Goal: Information Seeking & Learning: Find contact information

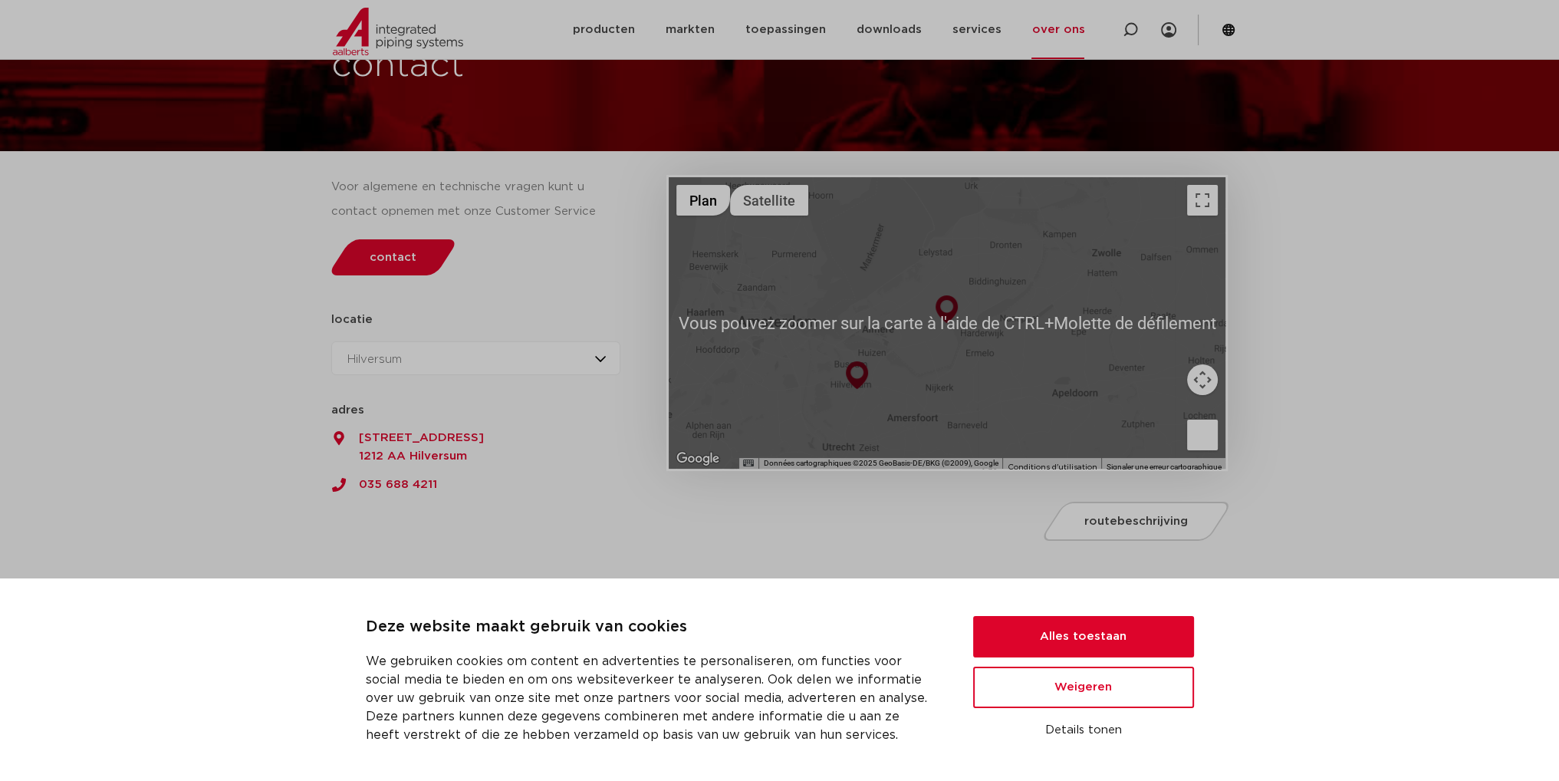
scroll to position [102, 0]
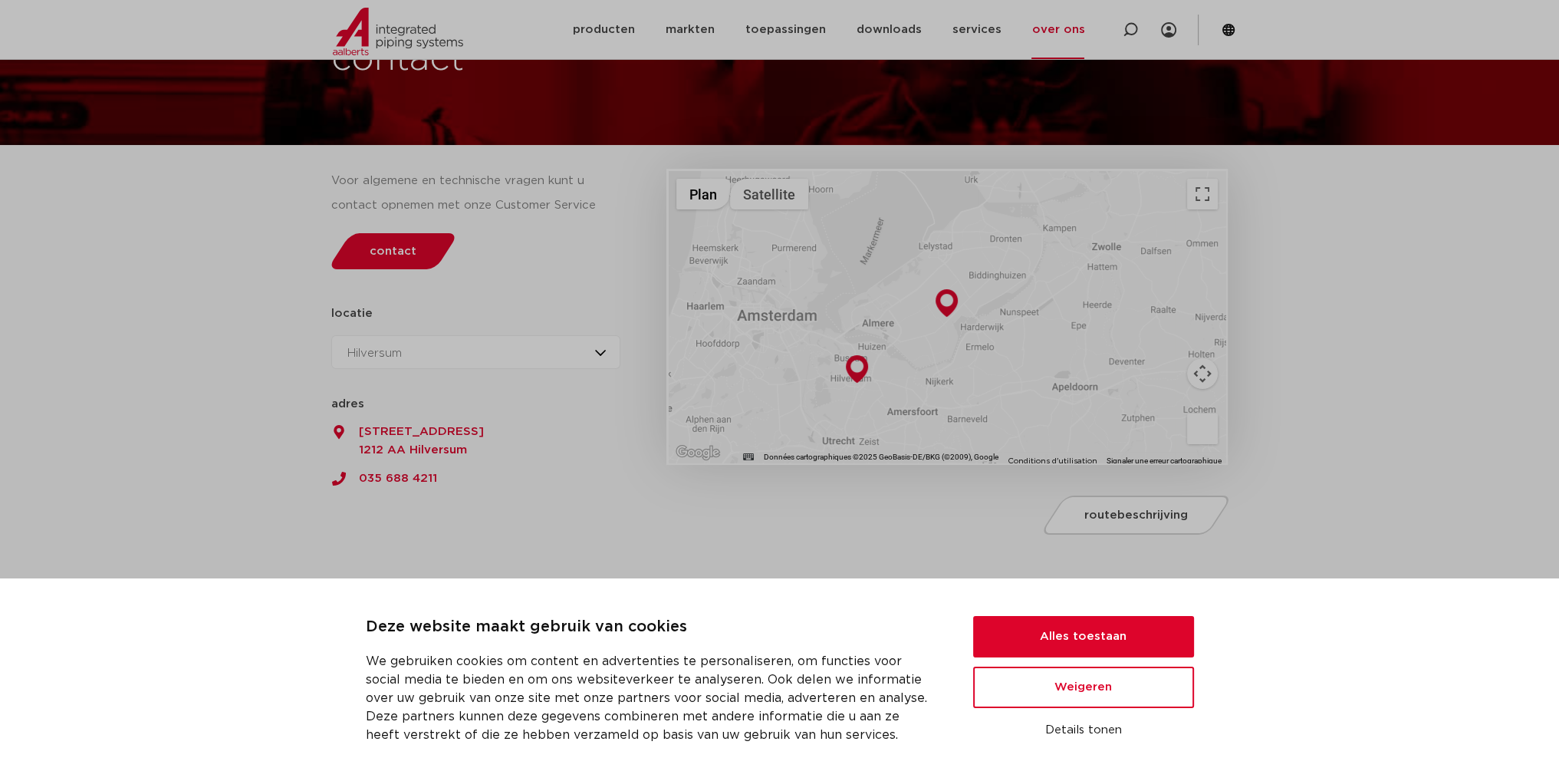
drag, startPoint x: 513, startPoint y: 483, endPoint x: 483, endPoint y: 488, distance: 30.3
click at [483, 488] on div "Voor algemene en technische vragen kunt u contact opnemen met onze Customer Ser…" at bounding box center [492, 336] width 336 height 413
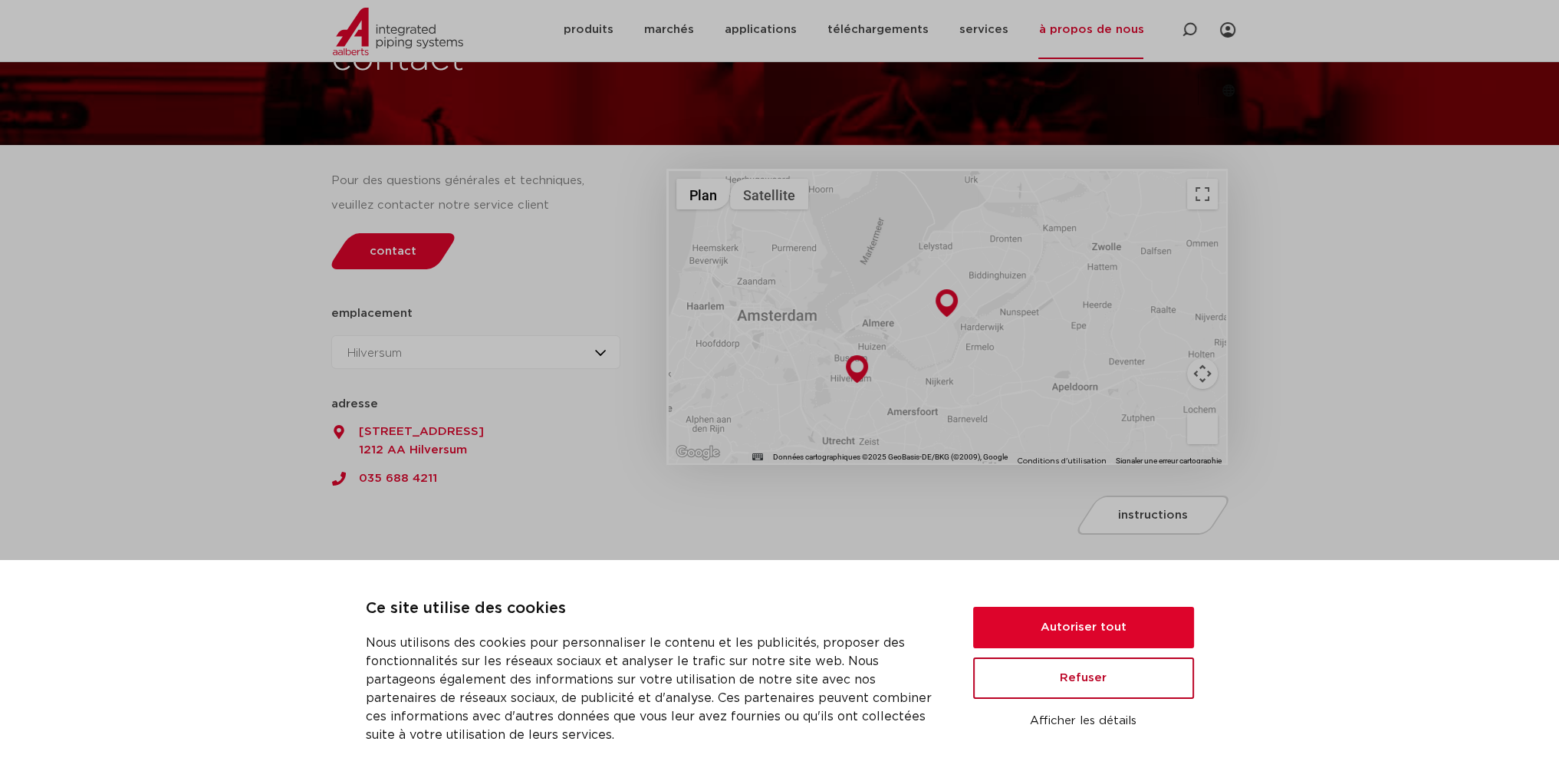
click at [1069, 678] on button "Refuser" at bounding box center [1083, 677] width 221 height 41
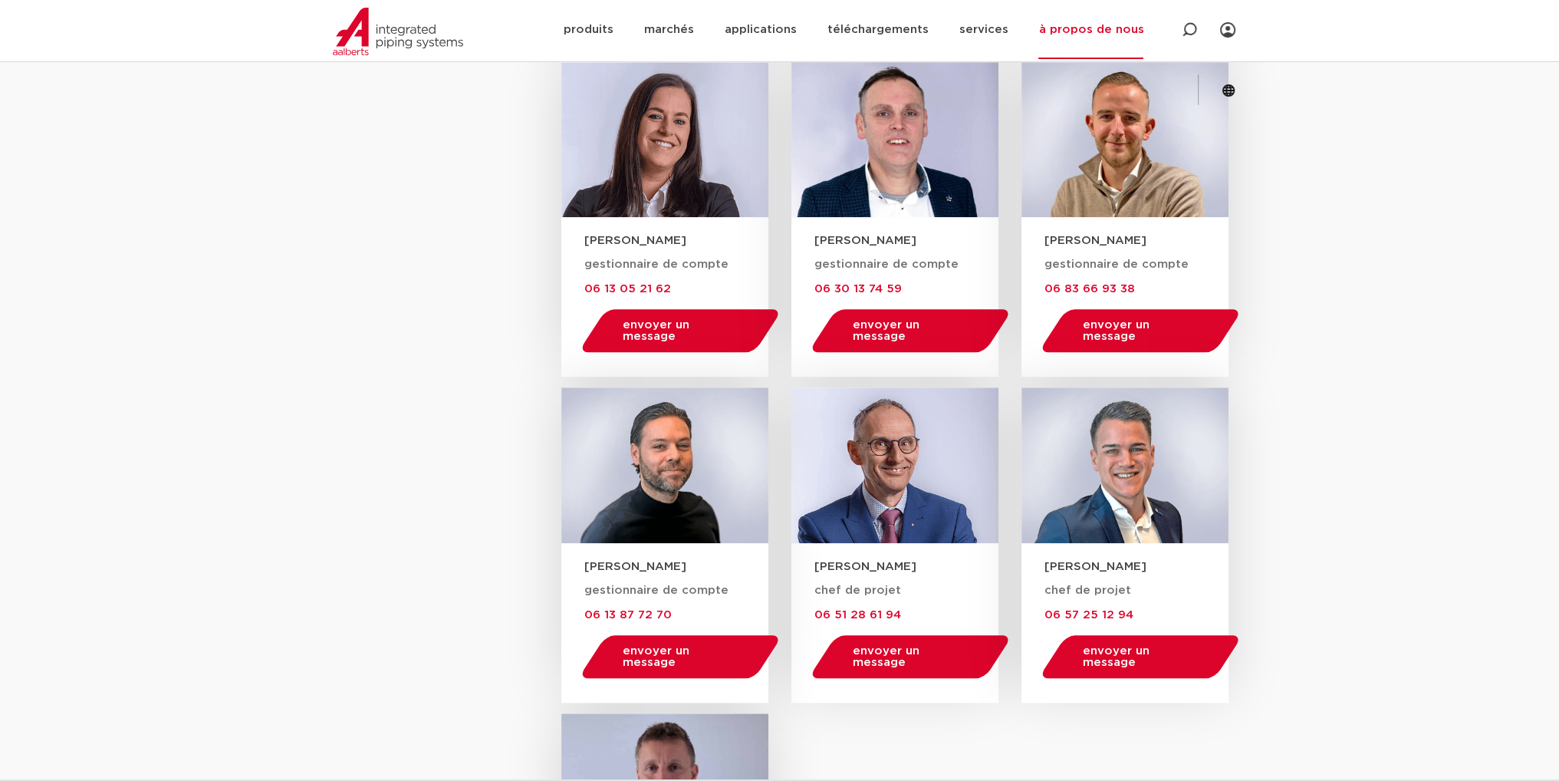
scroll to position [1661, 0]
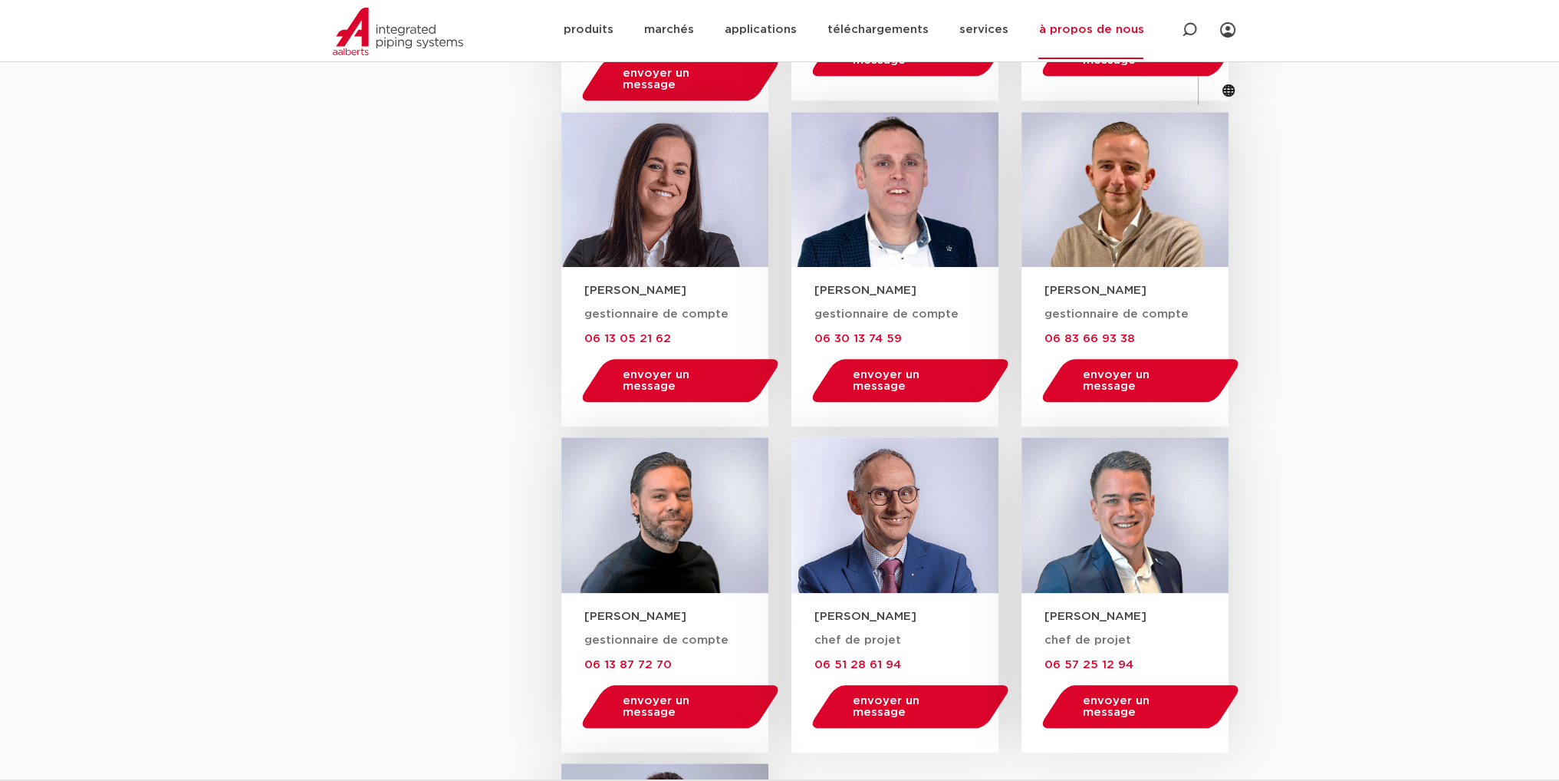
drag, startPoint x: 1042, startPoint y: 612, endPoint x: 1125, endPoint y: 614, distance: 83.6
click at [1125, 614] on div "[PERSON_NAME]" at bounding box center [1125, 608] width 207 height 31
copy font "[PERSON_NAME]"
drag, startPoint x: 1042, startPoint y: 660, endPoint x: 1132, endPoint y: 660, distance: 90.5
click at [1132, 660] on div "chef de projet 06 57 25 12 94 envoyer un message [PERSON_NAME][EMAIL_ADDRESS][D…" at bounding box center [1125, 688] width 207 height 128
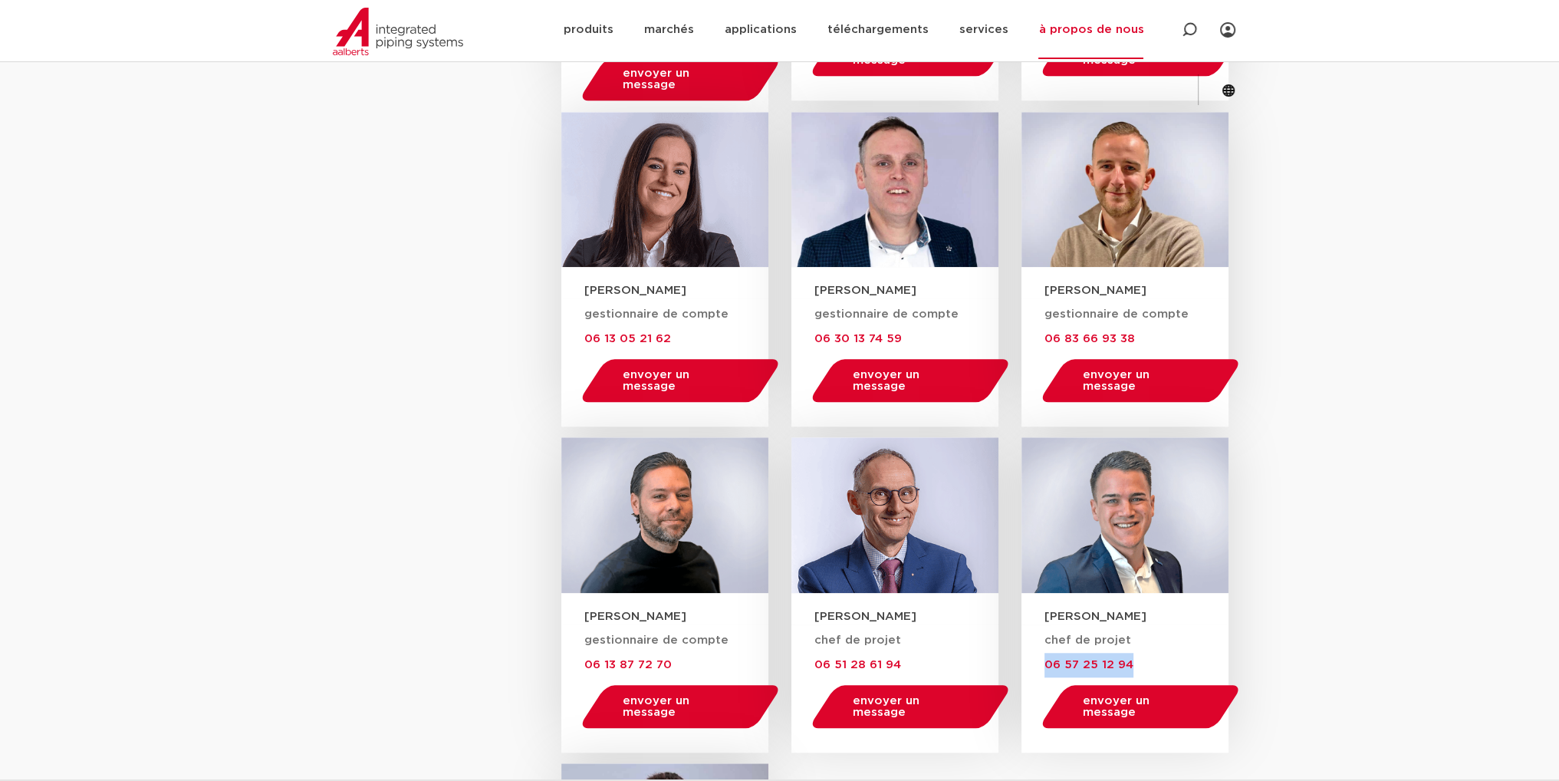
copy font "06 57 25 12 94"
